Goal: Task Accomplishment & Management: Complete application form

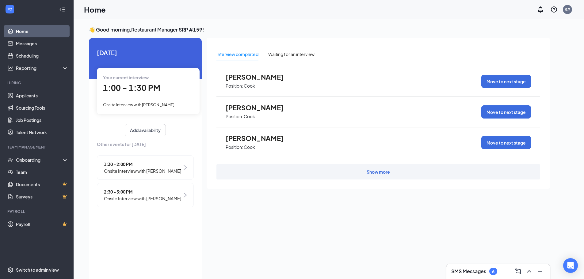
click at [151, 105] on span "Onsite Interview with [PERSON_NAME]" at bounding box center [138, 104] width 71 height 5
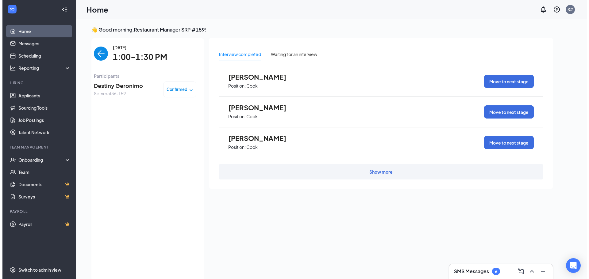
scroll to position [2, 0]
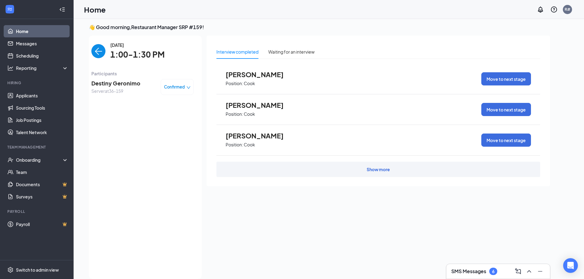
click at [109, 87] on span "Destiny Geronimo" at bounding box center [115, 83] width 49 height 9
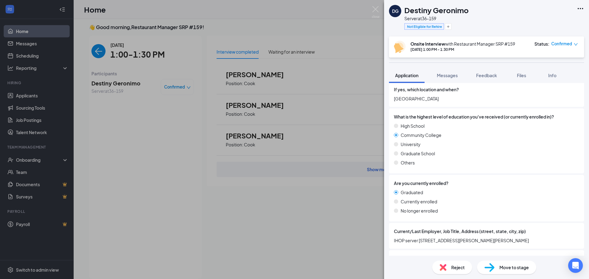
scroll to position [378, 0]
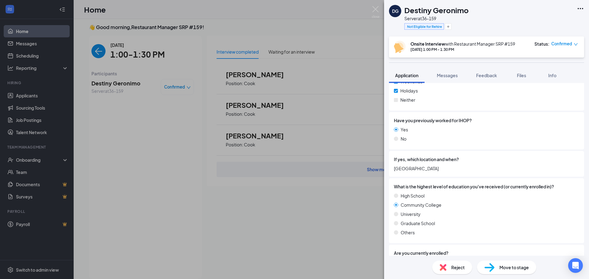
click at [513, 125] on div "Have you previously worked for IHOP? Yes No" at bounding box center [486, 131] width 185 height 28
